Goal: Navigation & Orientation: Find specific page/section

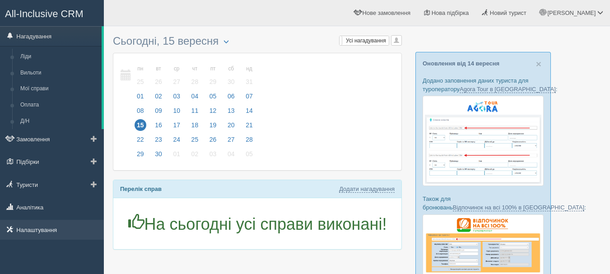
click at [25, 220] on link "Налаштування" at bounding box center [52, 230] width 104 height 20
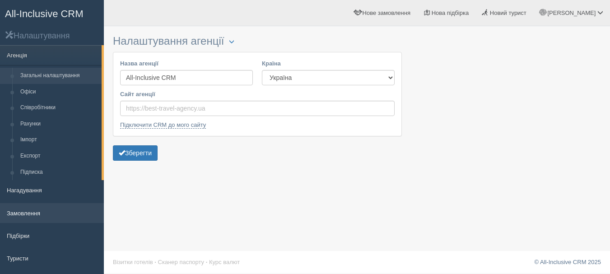
click at [37, 205] on link "Замовлення" at bounding box center [52, 213] width 104 height 20
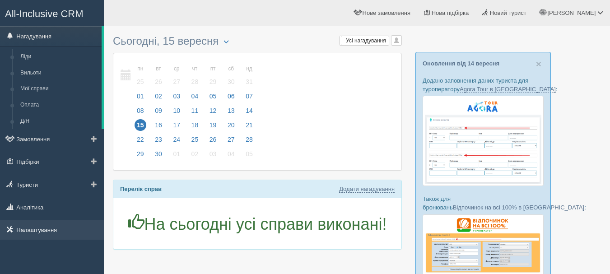
click at [36, 236] on link "Налаштування" at bounding box center [52, 230] width 104 height 20
